Goal: Find specific page/section: Find specific page/section

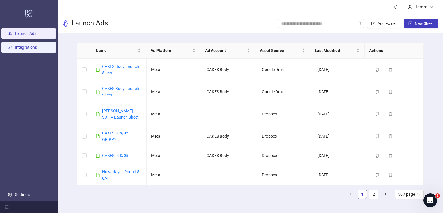
click at [29, 47] on link "Integrations" at bounding box center [26, 47] width 22 height 5
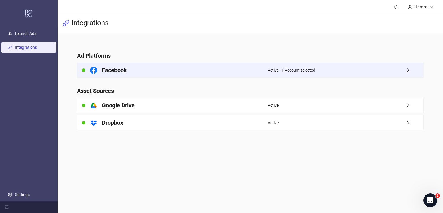
click at [144, 73] on div "Facebook" at bounding box center [172, 70] width 190 height 14
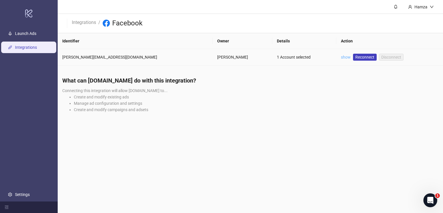
click at [341, 58] on link "show" at bounding box center [346, 57] width 10 height 5
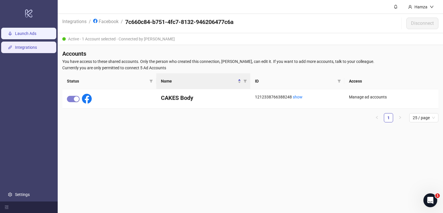
click at [36, 34] on link "Launch Ads" at bounding box center [25, 33] width 21 height 5
